Goal: Task Accomplishment & Management: Use online tool/utility

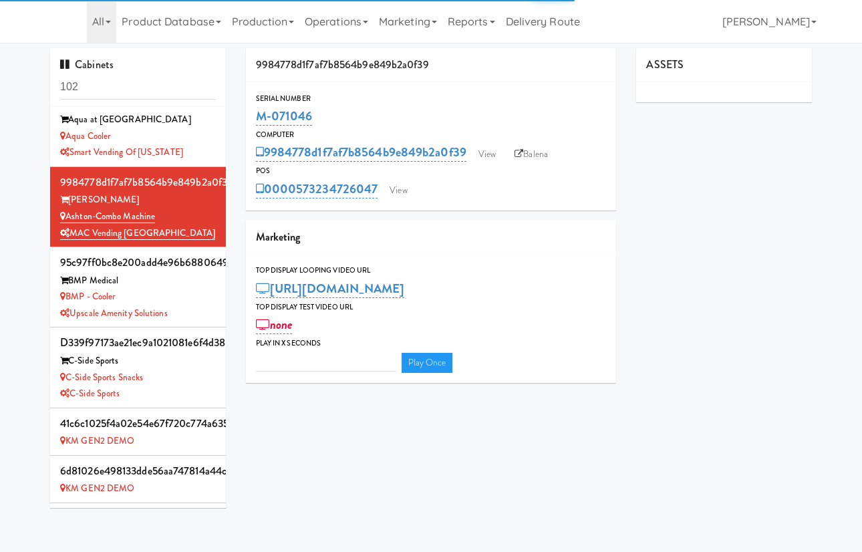
type input "3"
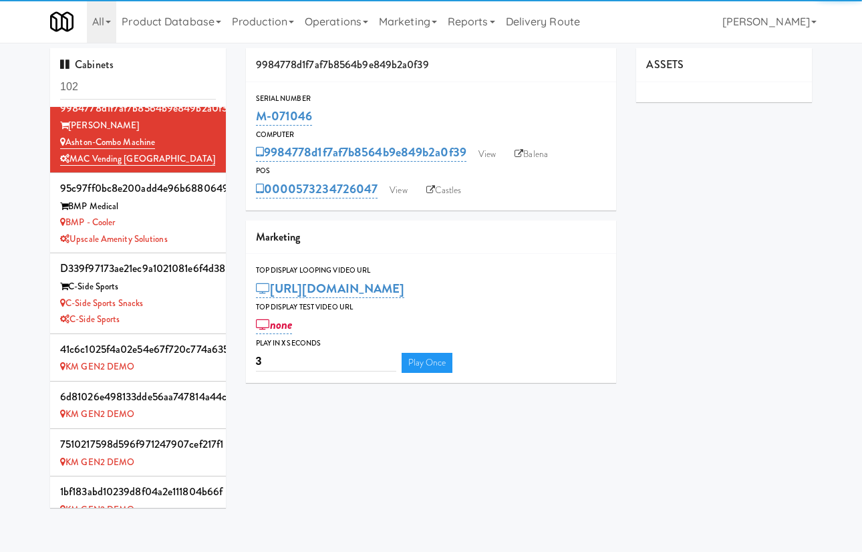
scroll to position [358, 0]
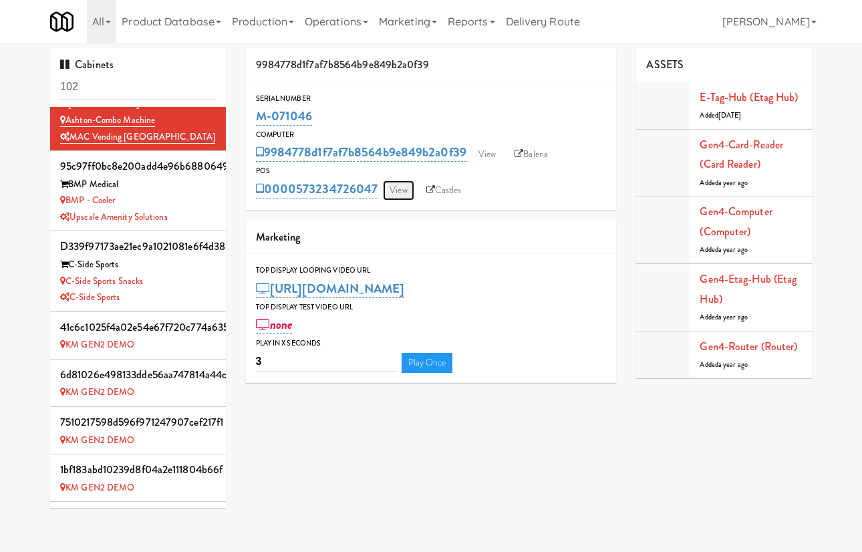
click at [406, 193] on link "View" at bounding box center [398, 190] width 31 height 20
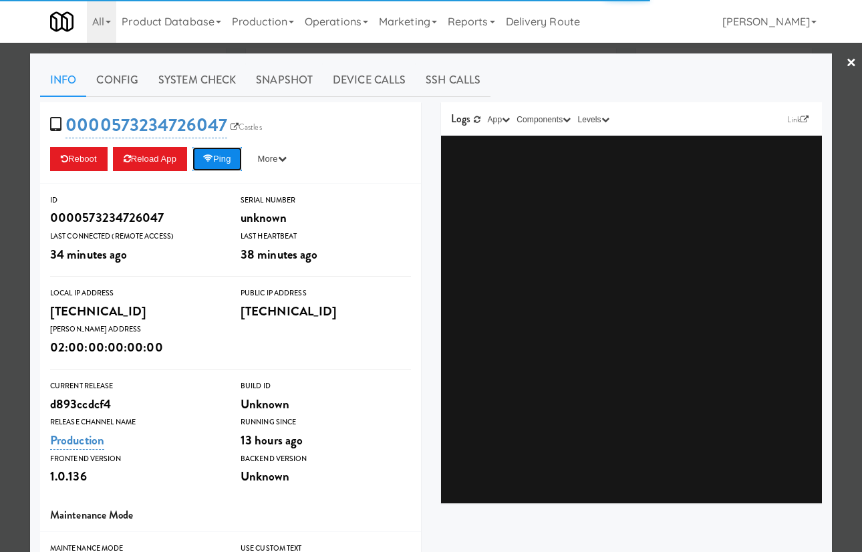
click at [210, 168] on button "Ping" at bounding box center [216, 159] width 49 height 24
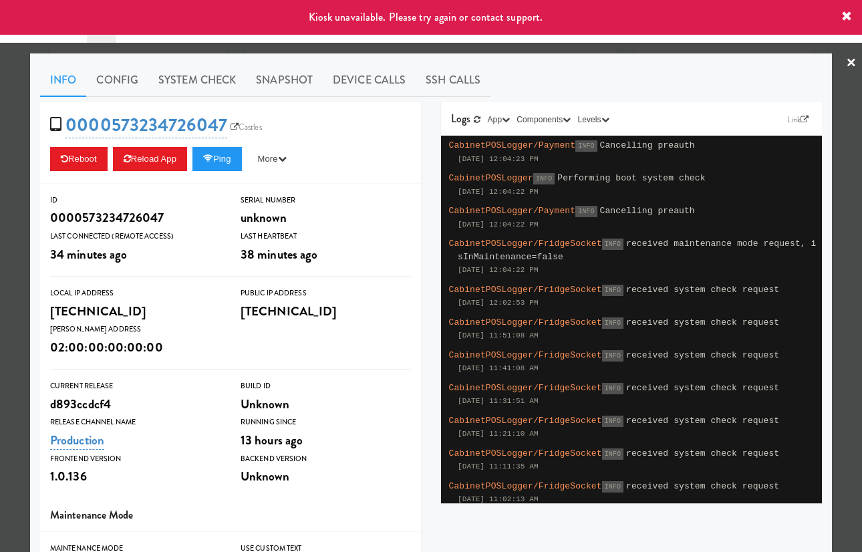
click at [19, 123] on div at bounding box center [431, 276] width 862 height 552
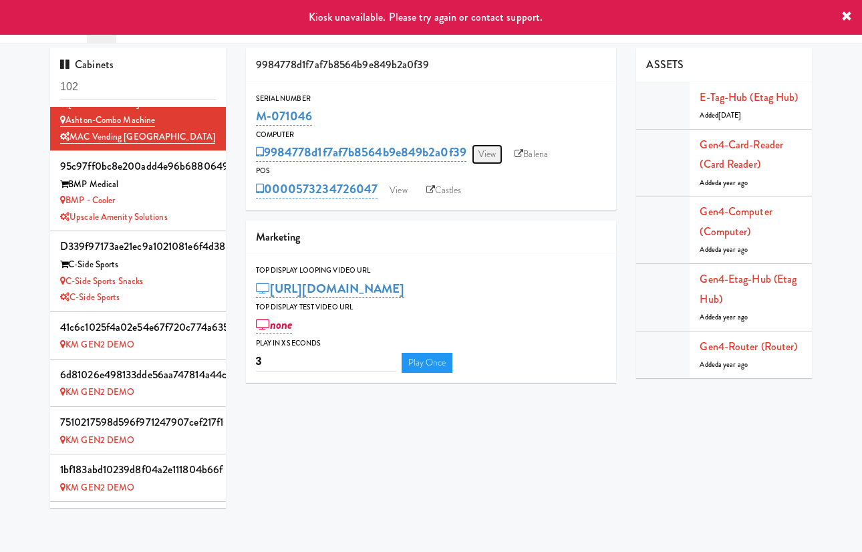
click at [494, 148] on link "View" at bounding box center [487, 154] width 31 height 20
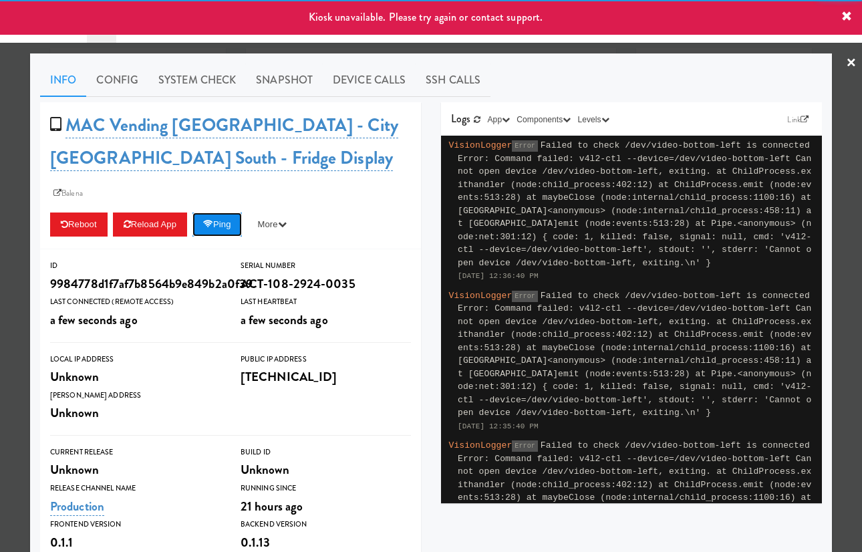
click at [209, 220] on icon at bounding box center [208, 224] width 10 height 9
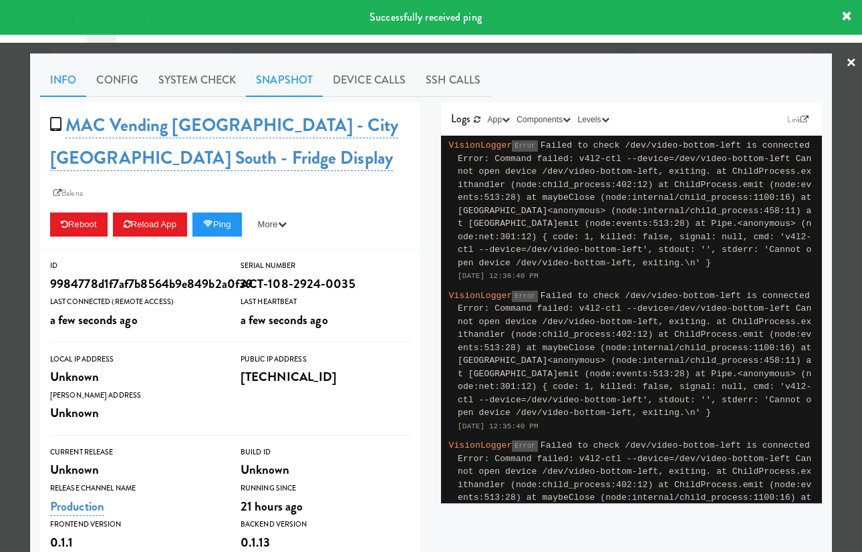
click at [298, 82] on link "Snapshot" at bounding box center [284, 79] width 77 height 33
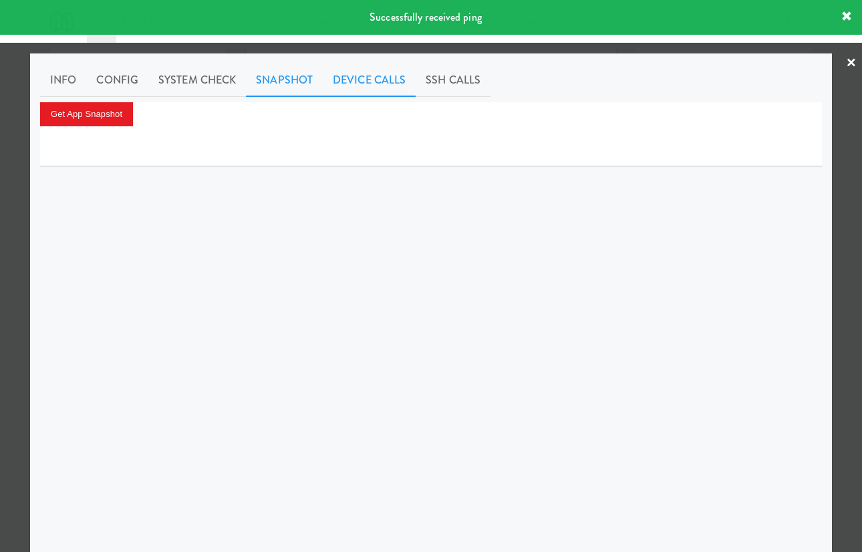
click at [381, 77] on link "Device Calls" at bounding box center [369, 79] width 93 height 33
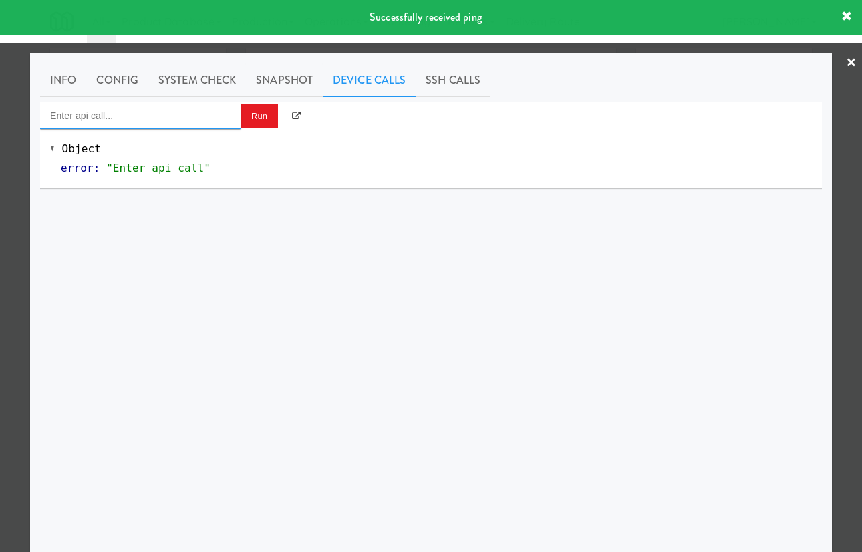
click at [222, 104] on input "Enter api call..." at bounding box center [140, 115] width 200 height 27
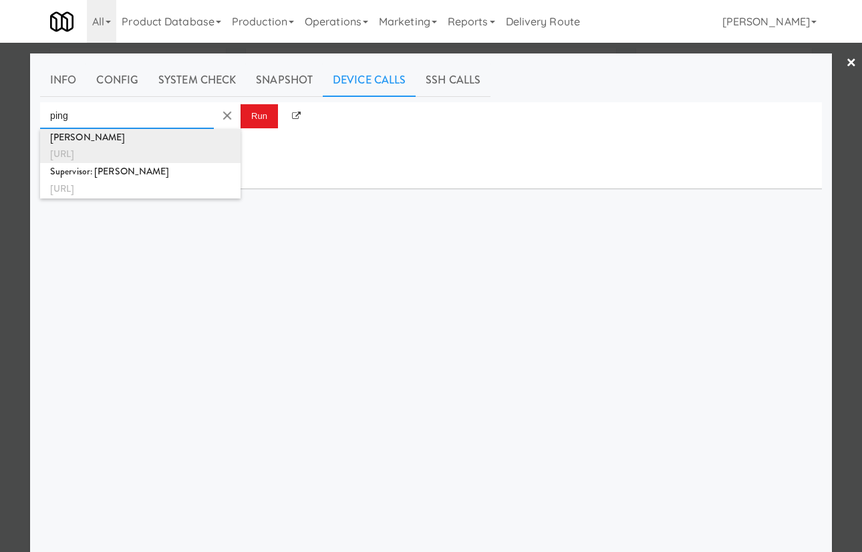
click at [205, 153] on div "http://localhost:3000/adyen/ping" at bounding box center [140, 154] width 180 height 17
type input "Adyen Ping"
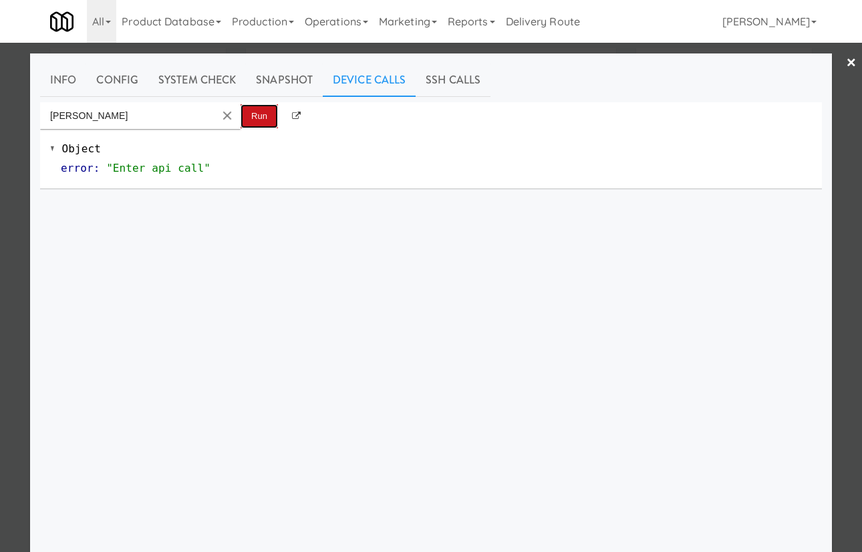
click at [261, 120] on button "Run" at bounding box center [259, 116] width 37 height 24
click at [227, 111] on button "Clear Input" at bounding box center [227, 116] width 20 height 20
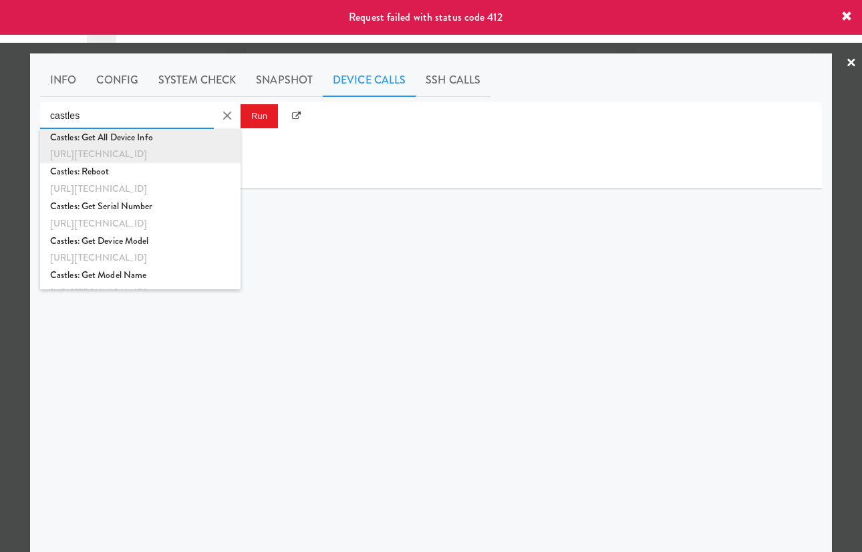
click at [197, 145] on div "Castles: Get All Device Info" at bounding box center [140, 137] width 180 height 17
type input "Castles: Get All Device Info"
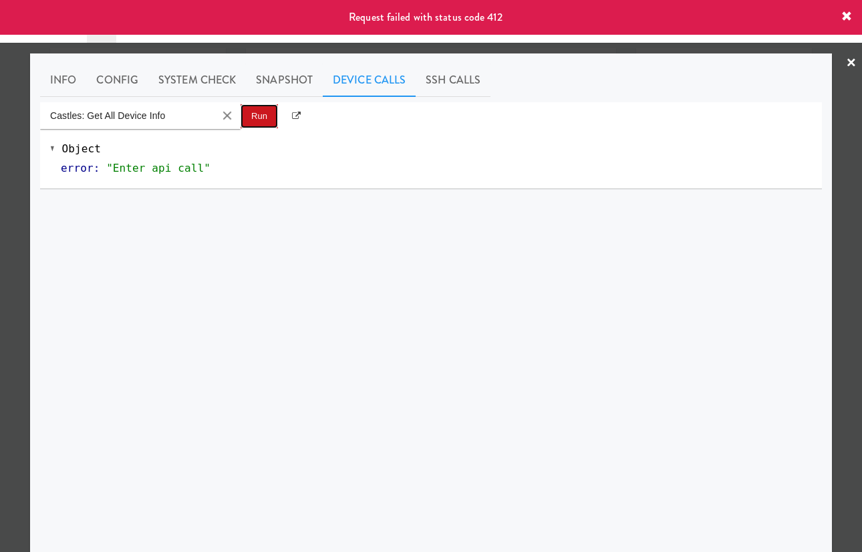
click at [255, 122] on button "Run" at bounding box center [259, 116] width 37 height 24
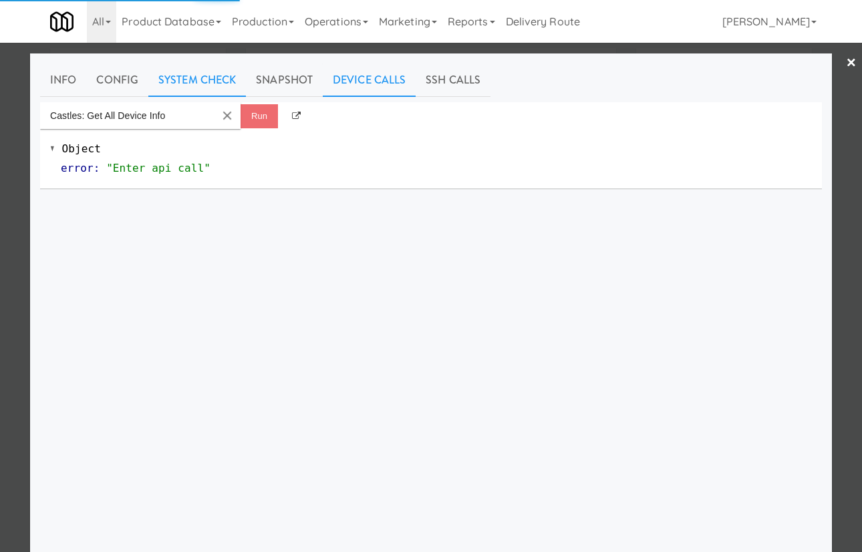
click at [203, 76] on link "System Check" at bounding box center [197, 79] width 98 height 33
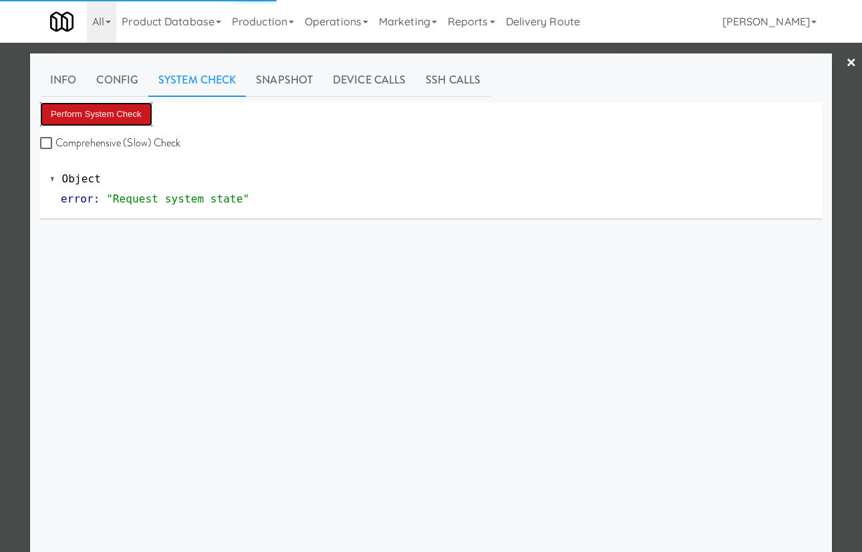
click at [125, 106] on button "Perform System Check" at bounding box center [96, 114] width 112 height 24
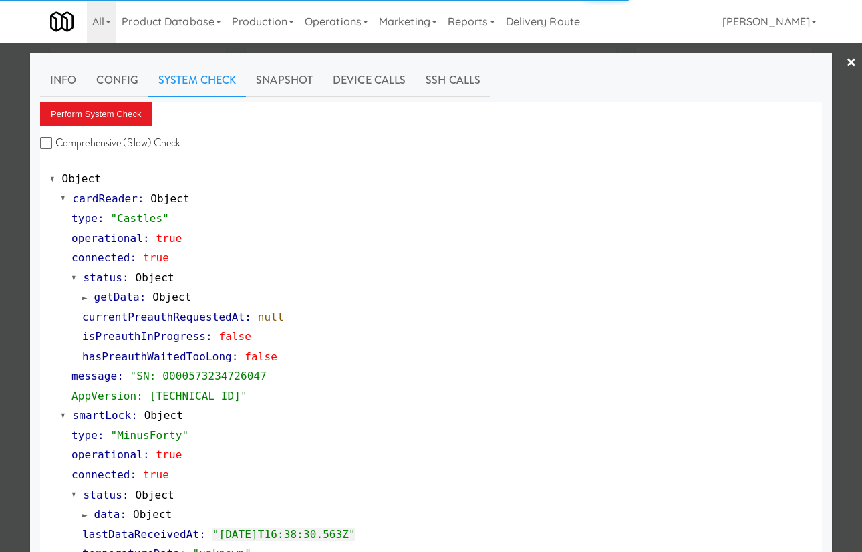
click at [109, 146] on label "Comprehensive (Slow) Check" at bounding box center [110, 143] width 141 height 20
click at [55, 146] on input "Comprehensive (Slow) Check" at bounding box center [47, 143] width 15 height 11
checkbox input "true"
click at [118, 123] on button "Perform System Check" at bounding box center [96, 114] width 112 height 24
click at [116, 199] on span "cardReader" at bounding box center [105, 198] width 65 height 13
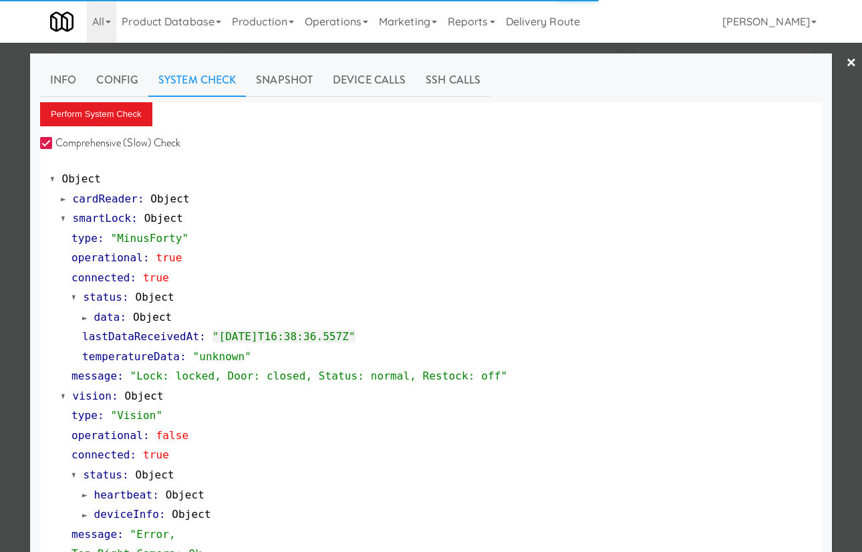
click at [118, 219] on span "smartLock" at bounding box center [102, 218] width 59 height 13
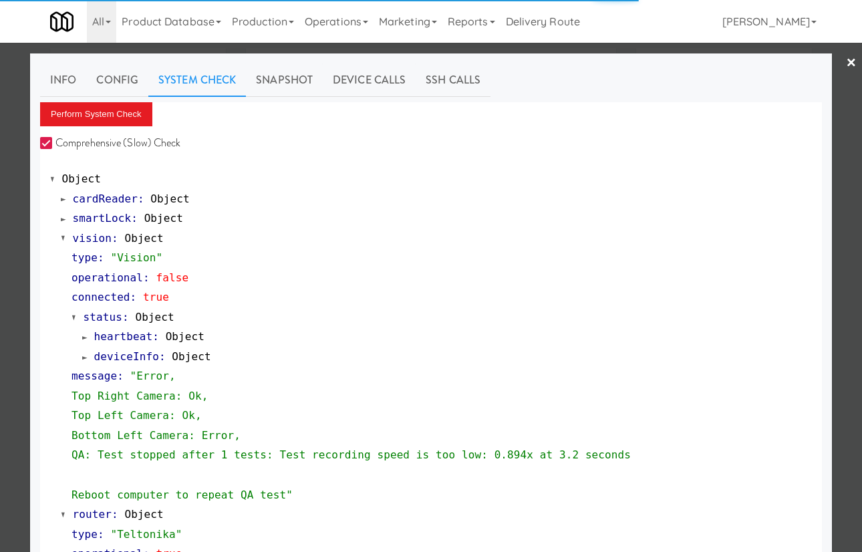
click at [120, 229] on div "vision : Object type : "Vision" operational : false connected : true status : O…" at bounding box center [436, 367] width 751 height 276
click at [108, 237] on span "vision" at bounding box center [92, 238] width 39 height 13
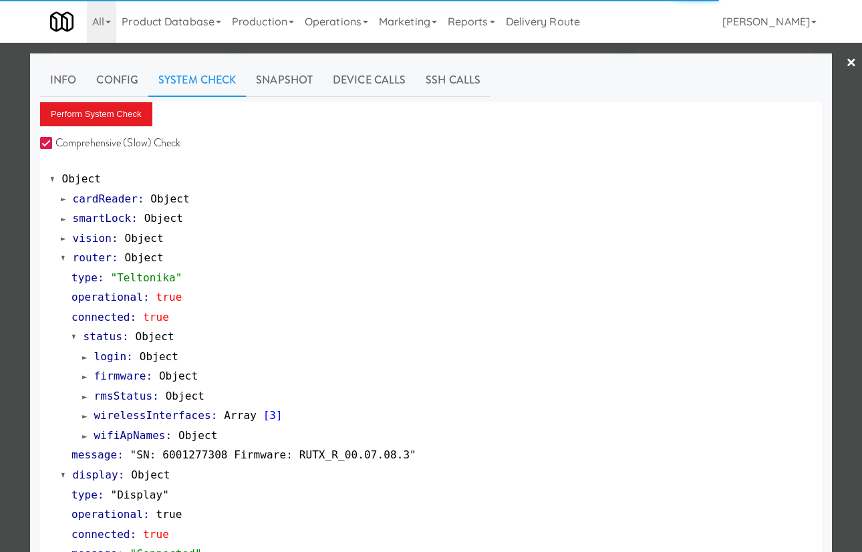
click at [105, 258] on span "router" at bounding box center [92, 257] width 39 height 13
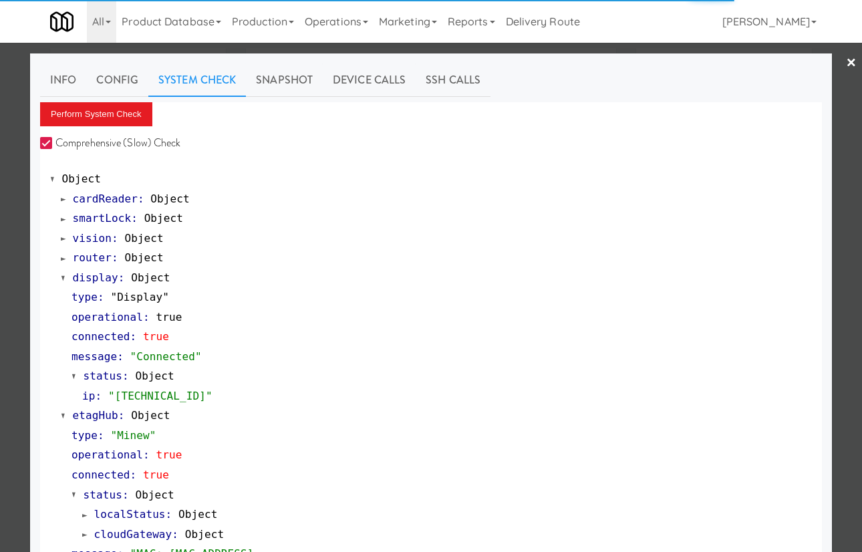
click at [104, 279] on span "display" at bounding box center [95, 277] width 45 height 13
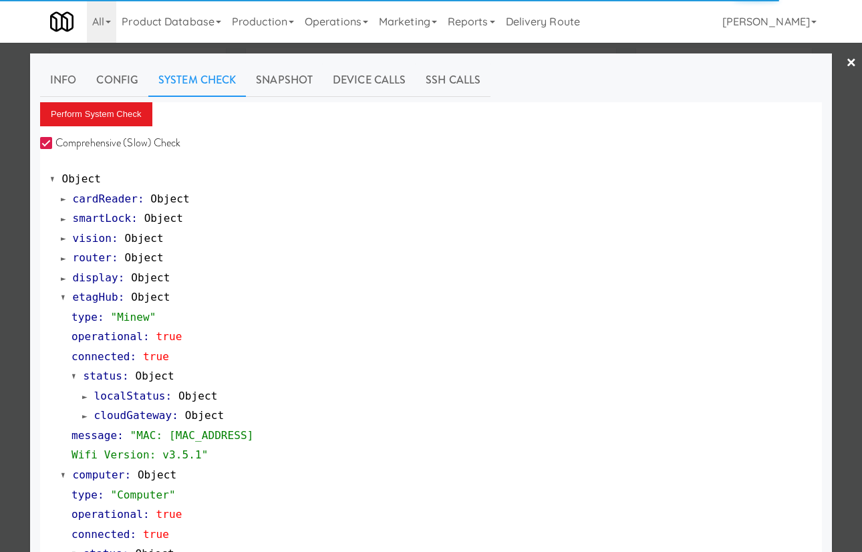
click at [107, 299] on span "etagHub" at bounding box center [95, 297] width 45 height 13
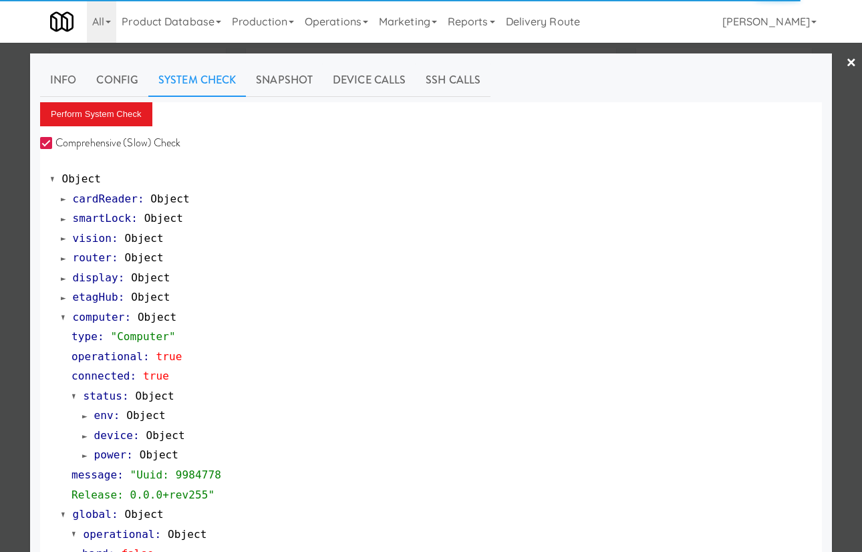
click at [108, 320] on span "computer" at bounding box center [99, 317] width 52 height 13
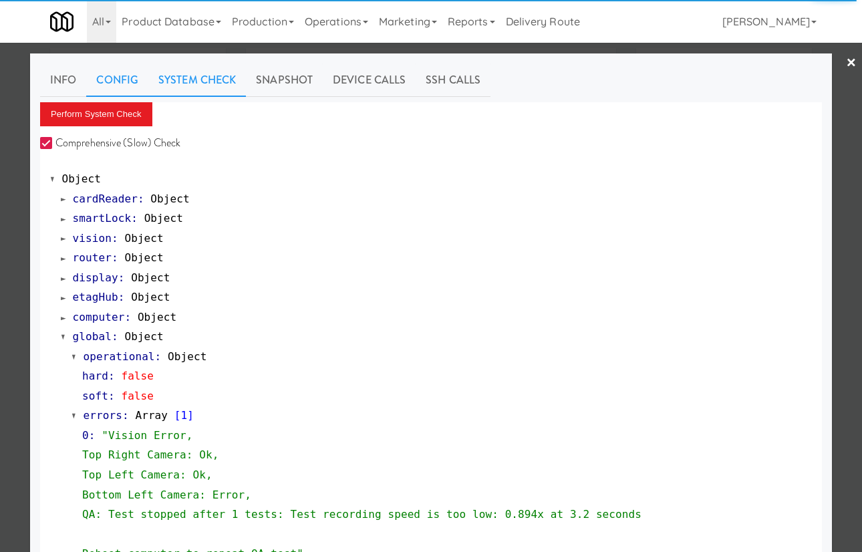
click at [122, 82] on link "Config" at bounding box center [117, 79] width 62 height 33
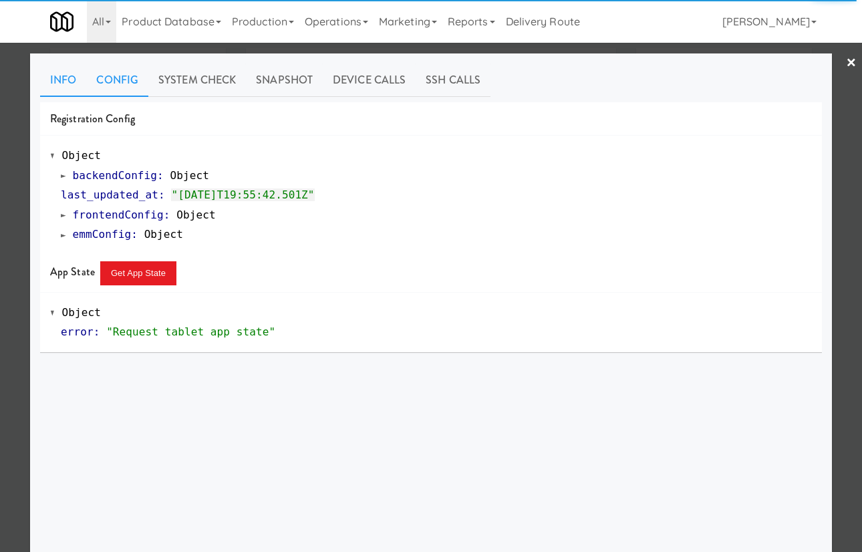
click at [56, 80] on link "Info" at bounding box center [63, 79] width 46 height 33
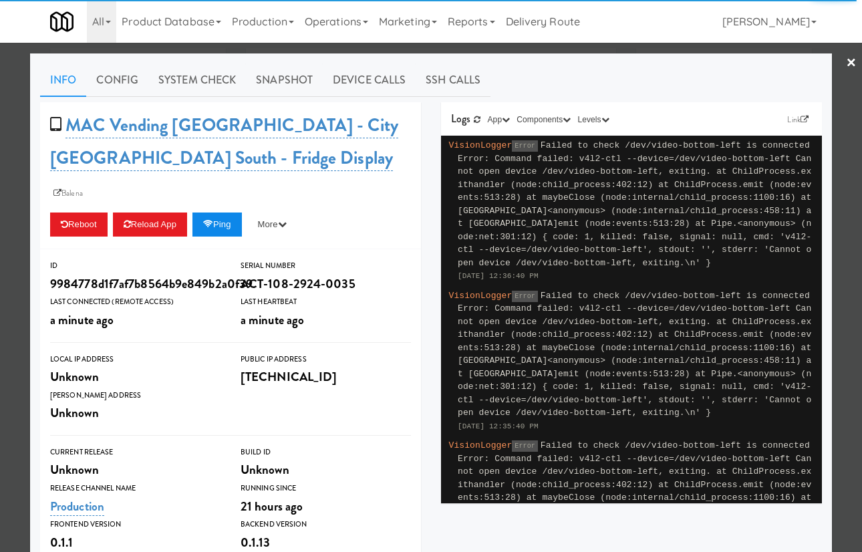
click at [230, 212] on button "Ping" at bounding box center [216, 224] width 49 height 24
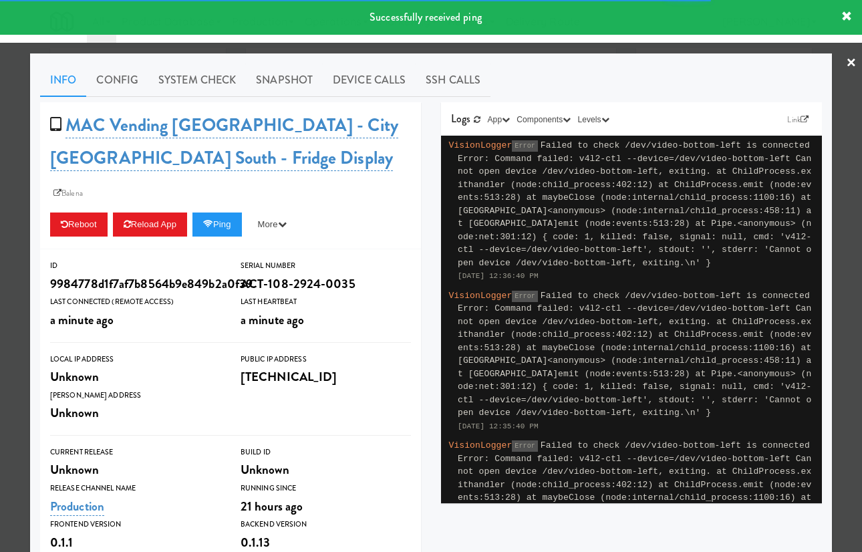
click at [16, 175] on div at bounding box center [431, 276] width 862 height 552
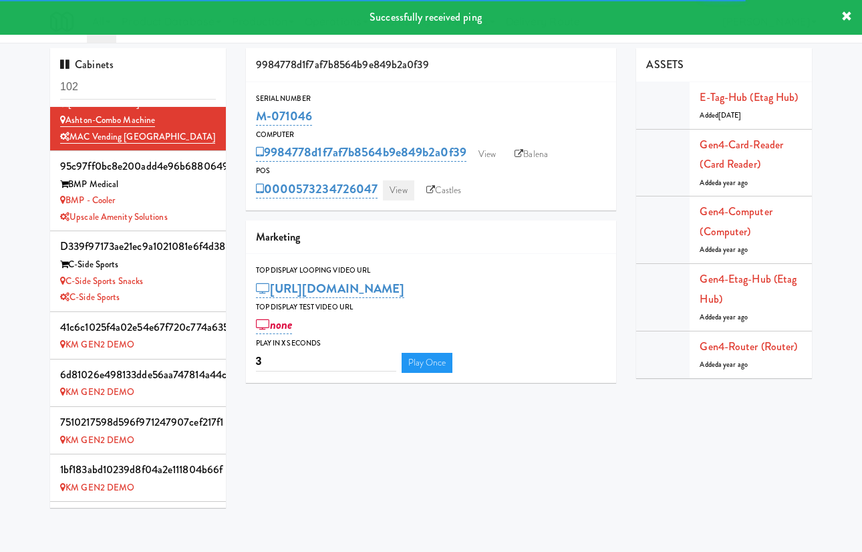
click at [399, 192] on link "View" at bounding box center [398, 190] width 31 height 20
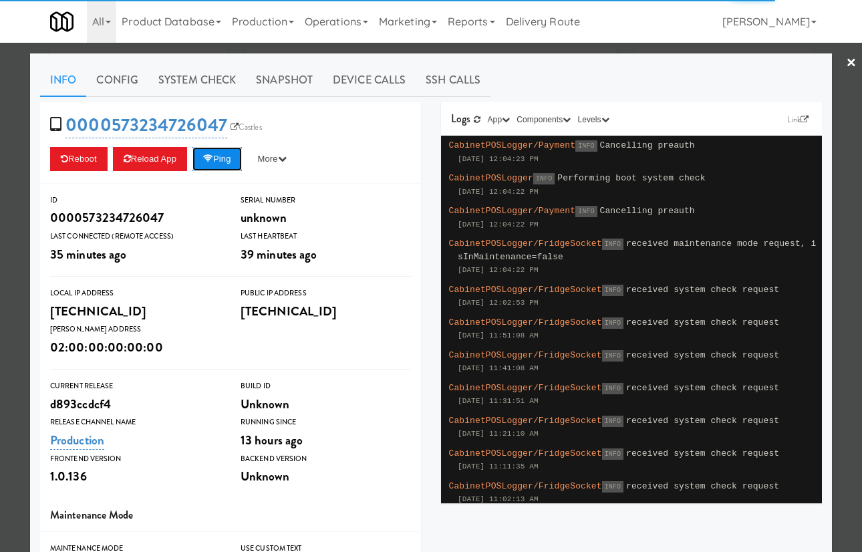
click at [233, 156] on button "Ping" at bounding box center [216, 159] width 49 height 24
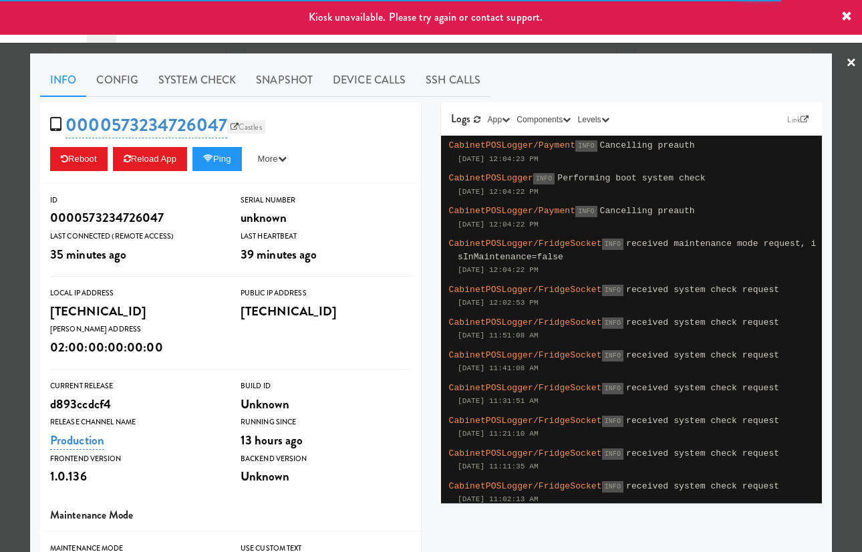
click at [253, 121] on link "Castles" at bounding box center [246, 126] width 38 height 13
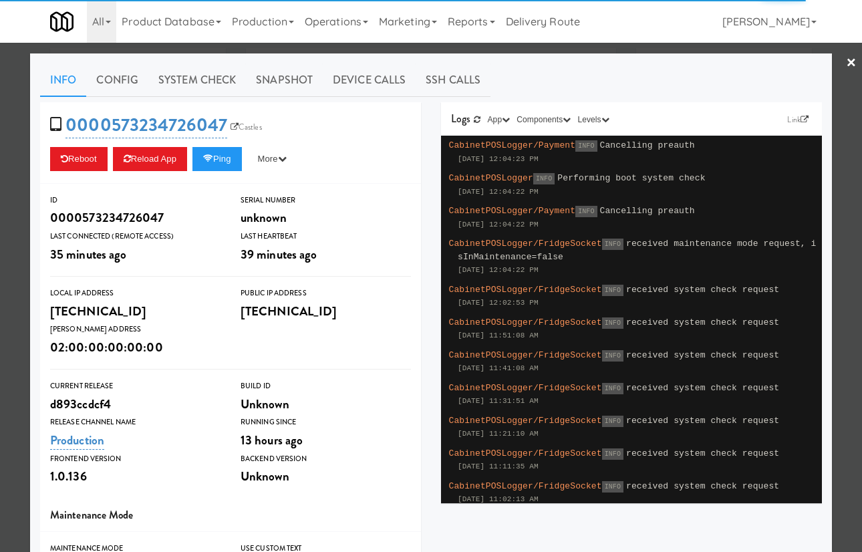
click at [462, 52] on div at bounding box center [431, 276] width 862 height 552
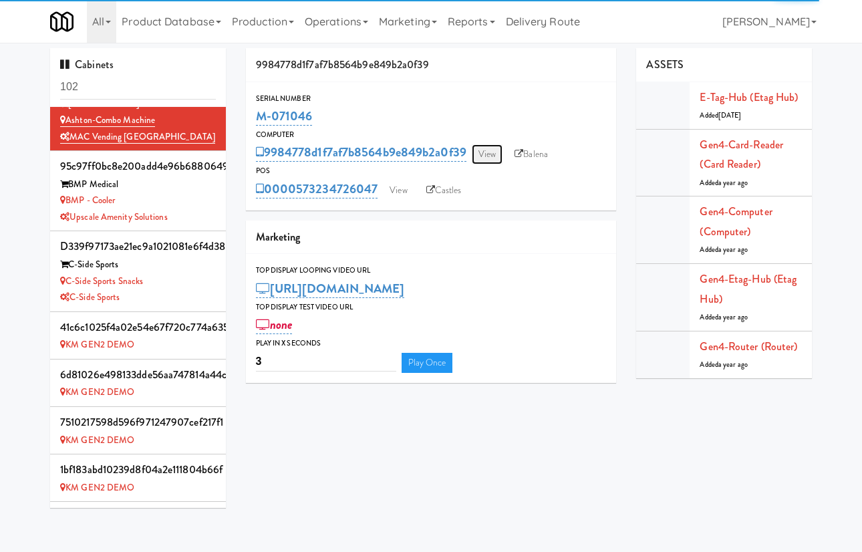
click at [490, 150] on link "View" at bounding box center [487, 154] width 31 height 20
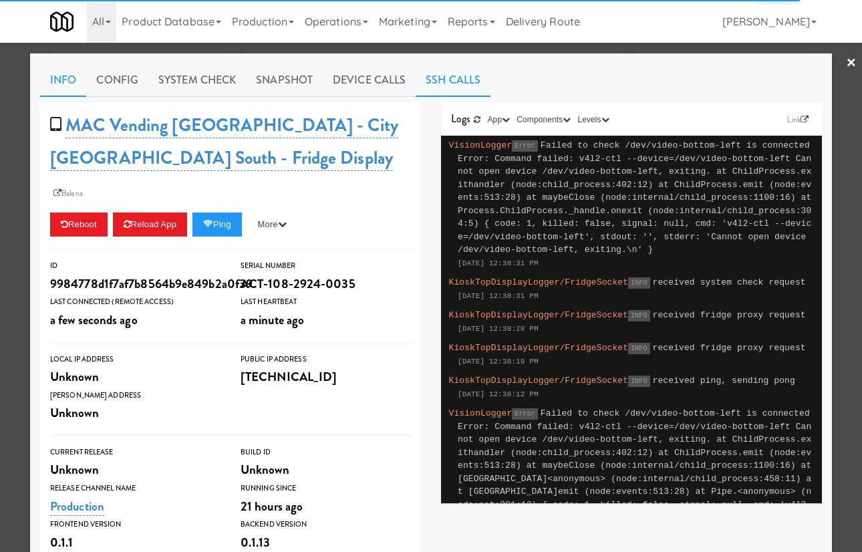
click at [464, 80] on link "SSH Calls" at bounding box center [453, 79] width 75 height 33
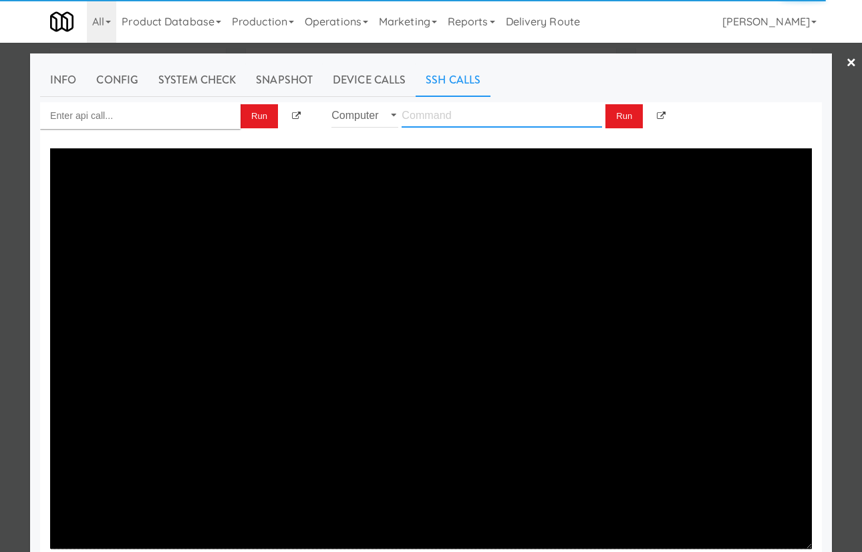
click at [429, 124] on input "text" at bounding box center [502, 115] width 200 height 25
type input "ls"
click at [627, 117] on button "Run" at bounding box center [623, 116] width 37 height 24
type textarea "adyen-terminalfleet-live.pem adyen-terminalfleet-test.pem main.js main.js.LICEN…"
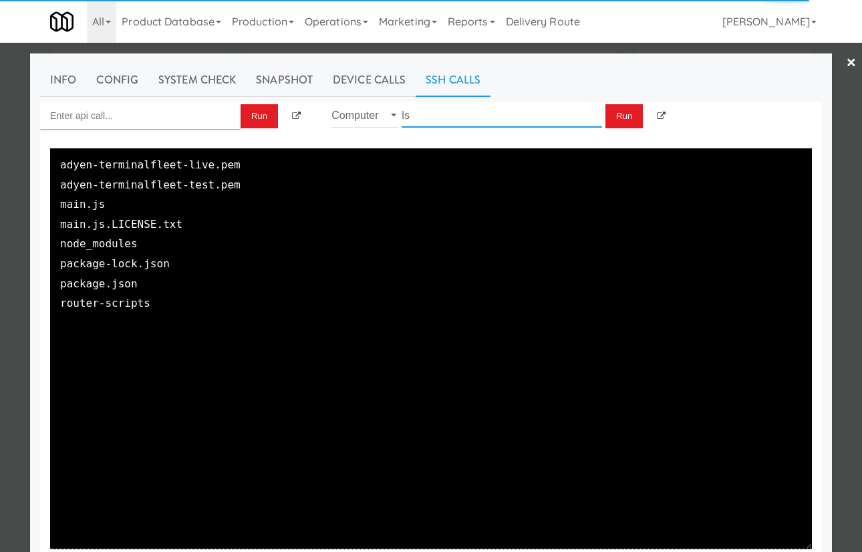
click at [515, 112] on input "ls" at bounding box center [502, 115] width 200 height 25
type input "ping 192.168.11.4"
click at [605, 116] on button "Run" at bounding box center [623, 116] width 37 height 24
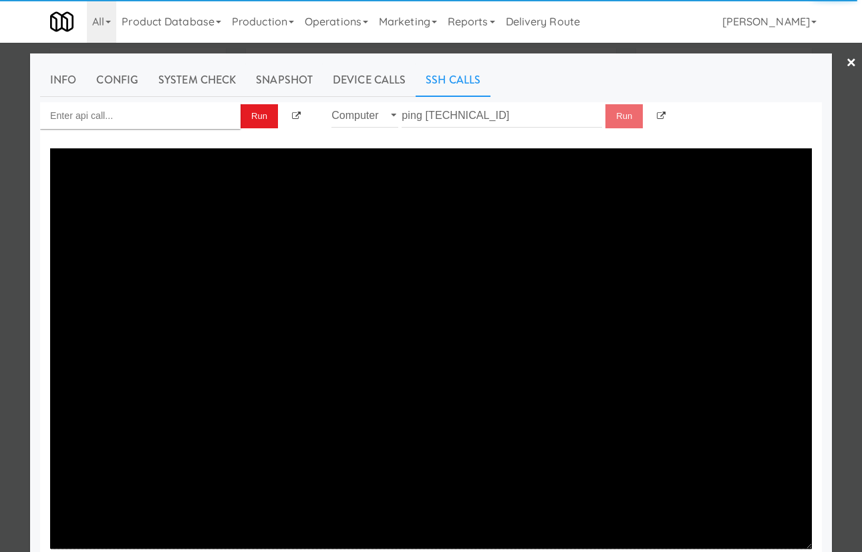
click at [839, 57] on div at bounding box center [431, 276] width 862 height 552
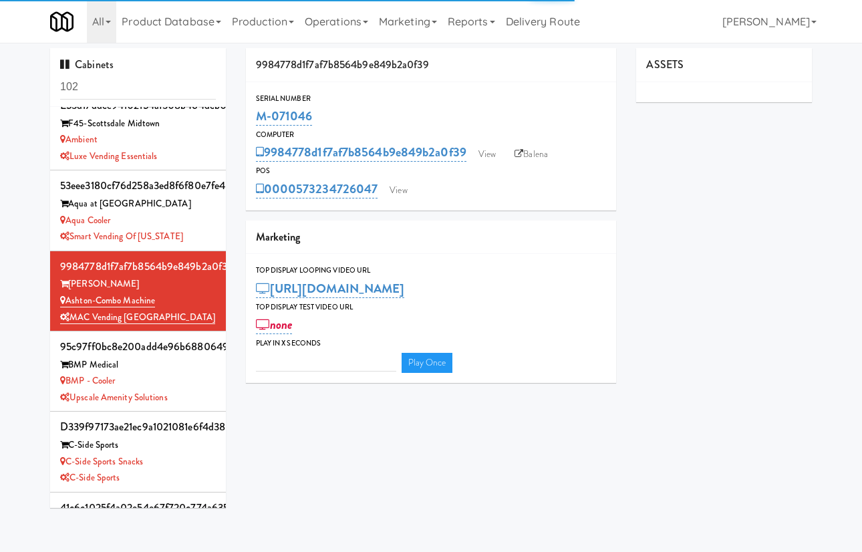
type input "3"
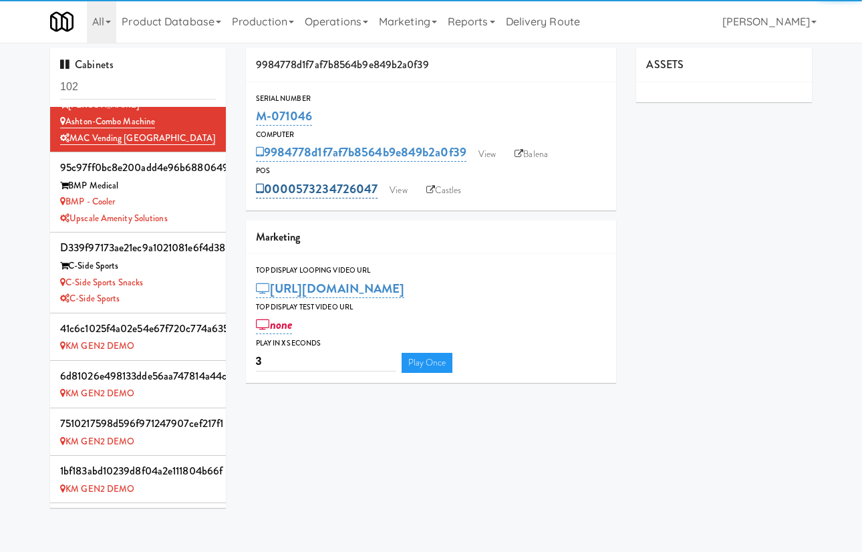
scroll to position [358, 0]
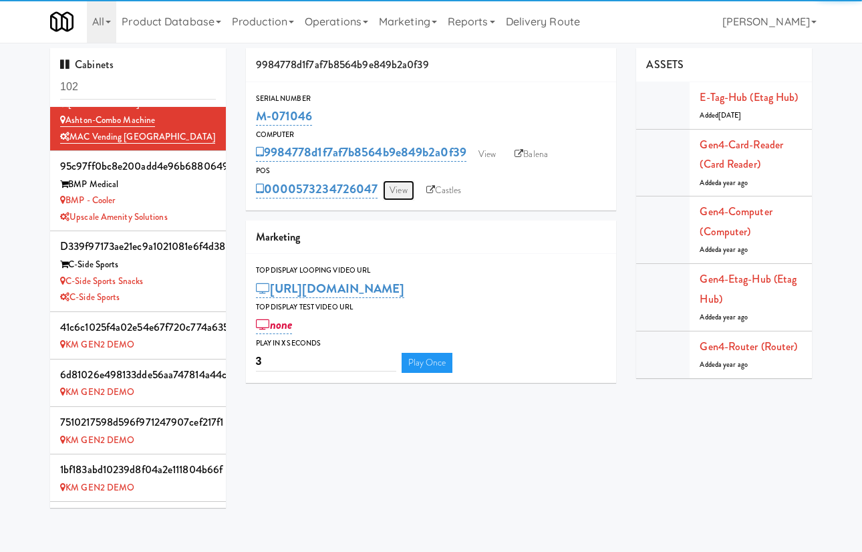
click at [401, 186] on link "View" at bounding box center [398, 190] width 31 height 20
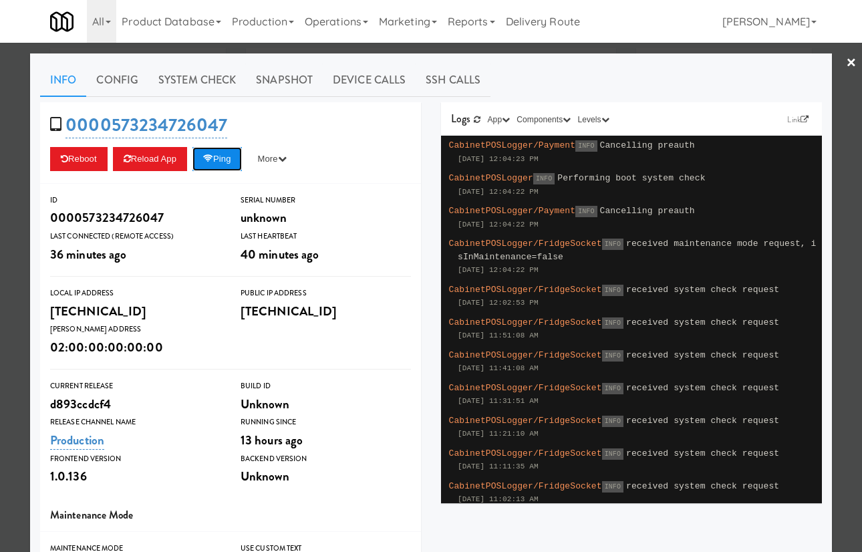
click at [236, 158] on button "Ping" at bounding box center [216, 159] width 49 height 24
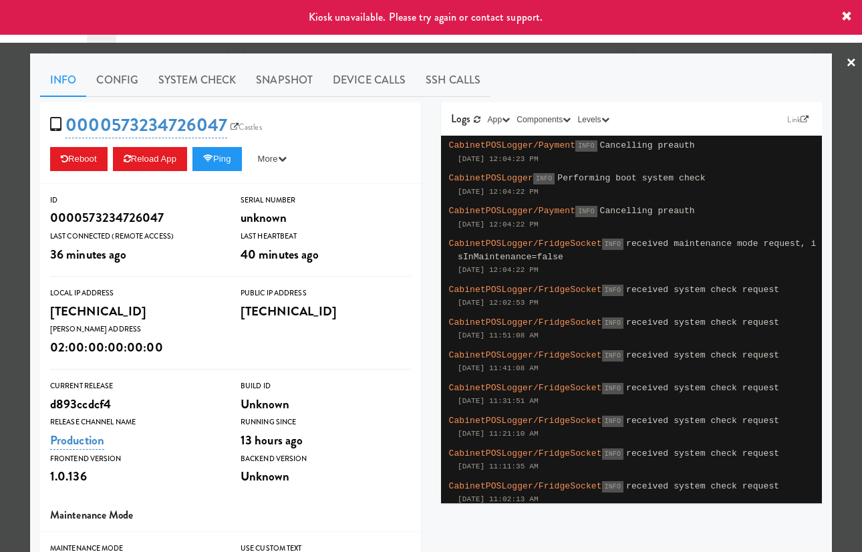
click at [852, 53] on link "×" at bounding box center [851, 63] width 11 height 41
